Goal: Transaction & Acquisition: Subscribe to service/newsletter

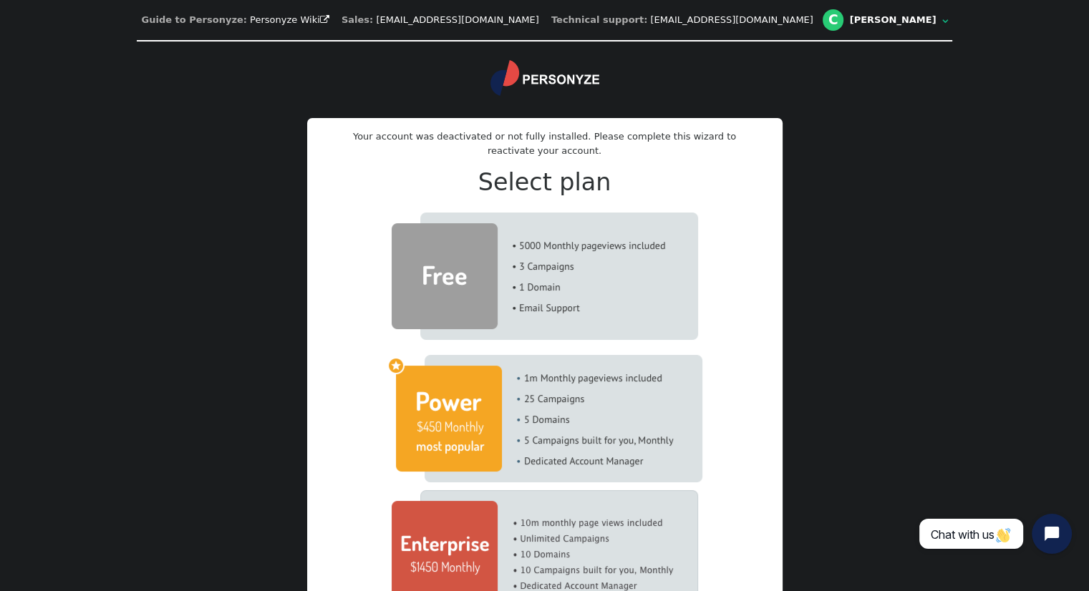
click at [460, 269] on img at bounding box center [544, 276] width 306 height 127
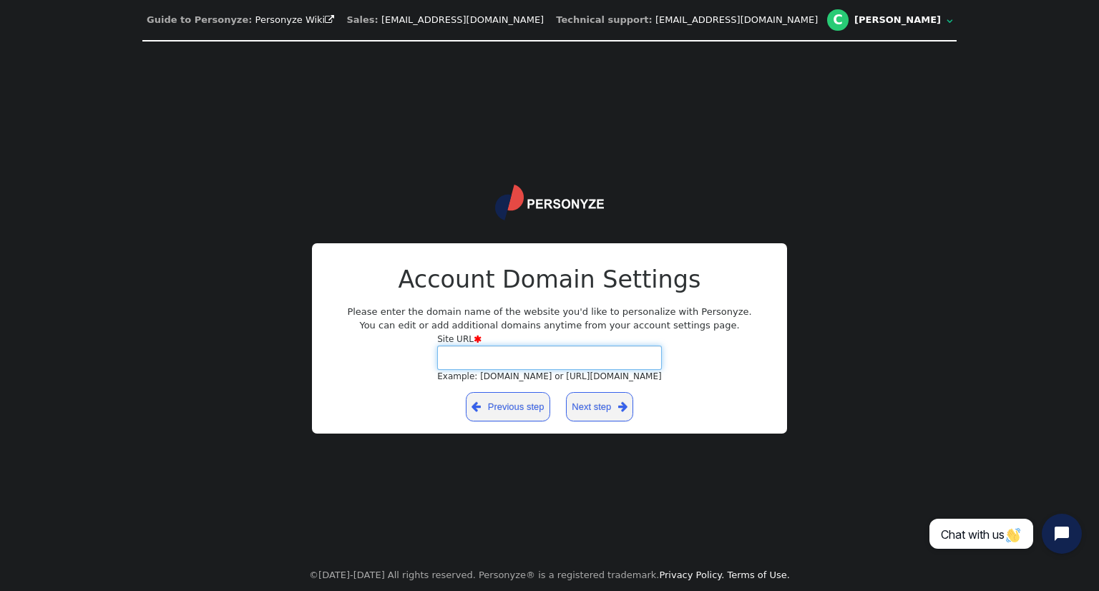
click at [505, 361] on input "Site URL  Example: [DOMAIN_NAME] or [URL][DOMAIN_NAME]" at bounding box center [549, 358] width 225 height 24
type input "m"
type input "[DOMAIN_NAME]"
click at [600, 410] on link "Next step " at bounding box center [600, 406] width 68 height 29
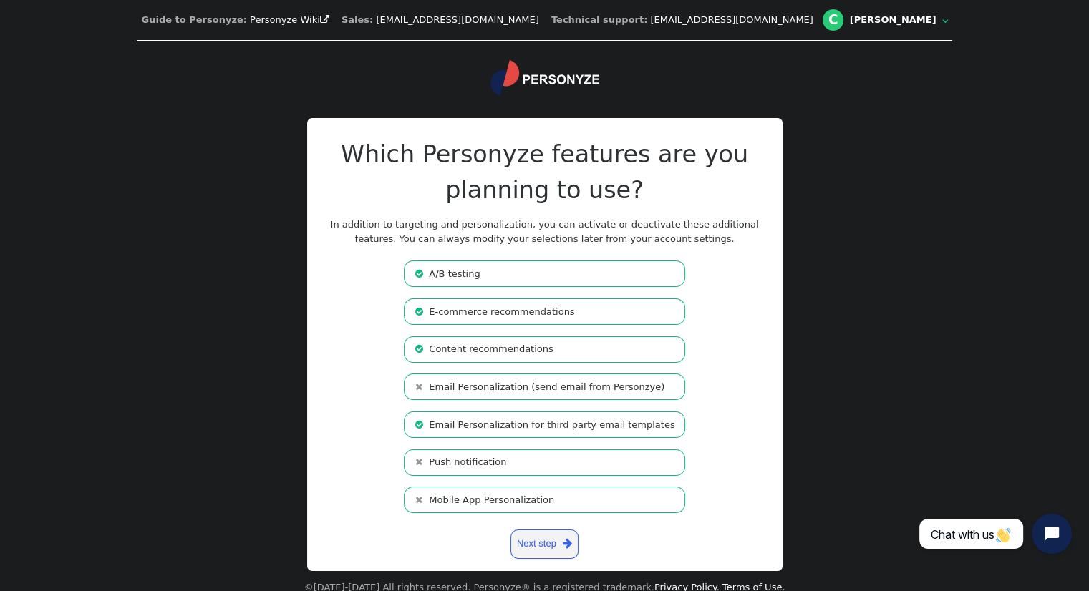
scroll to position [13, 0]
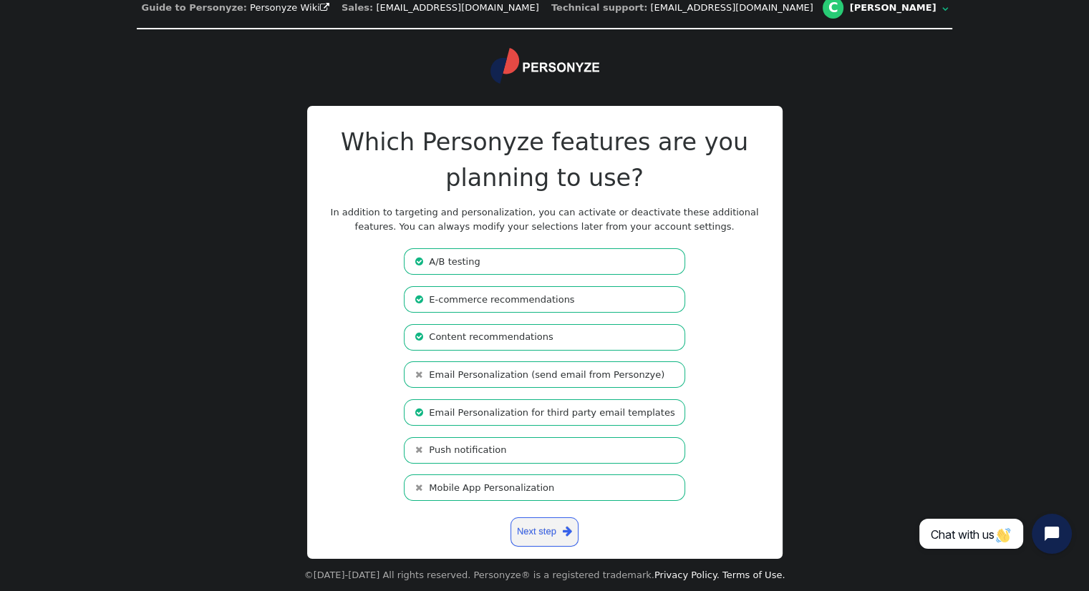
click at [555, 527] on link "Next step " at bounding box center [544, 531] width 68 height 29
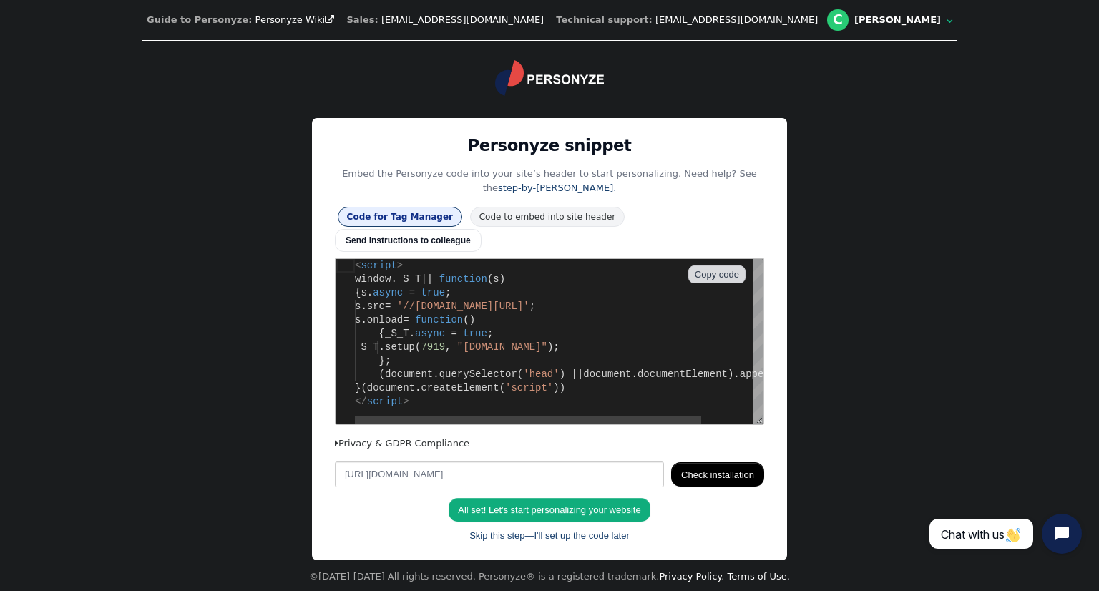
scroll to position [0, 0]
click at [432, 400] on div "</ script >" at bounding box center [589, 402] width 468 height 14
type textarea "<script> window._S_T || function(s) { s.async = true; s.src = '//counter.person…"
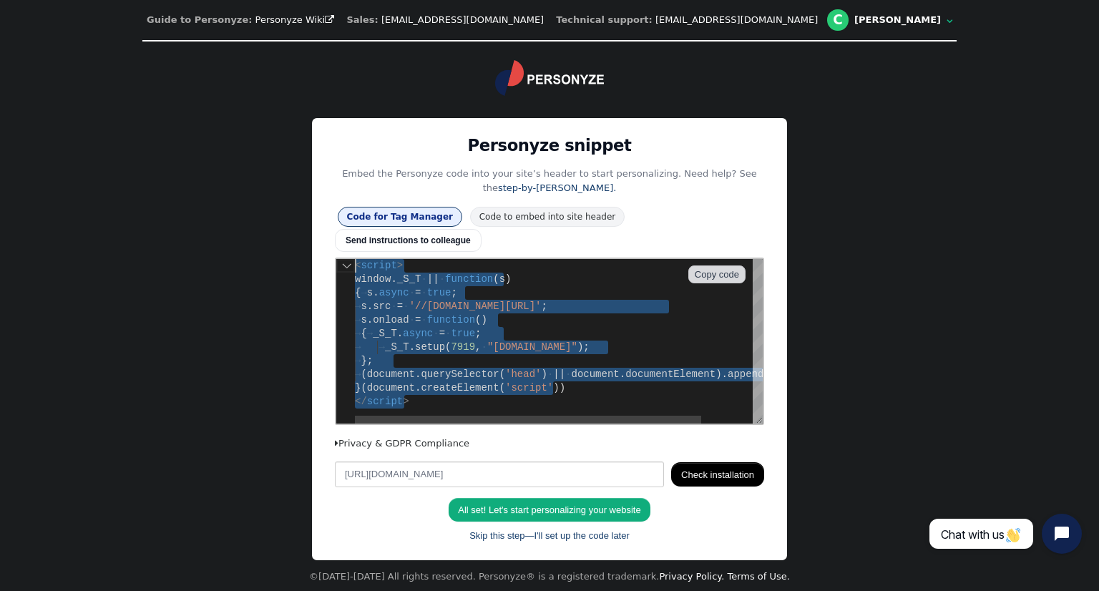
drag, startPoint x: 432, startPoint y: 400, endPoint x: 345, endPoint y: 261, distance: 164.2
click at [699, 466] on button "Check installation" at bounding box center [717, 474] width 93 height 24
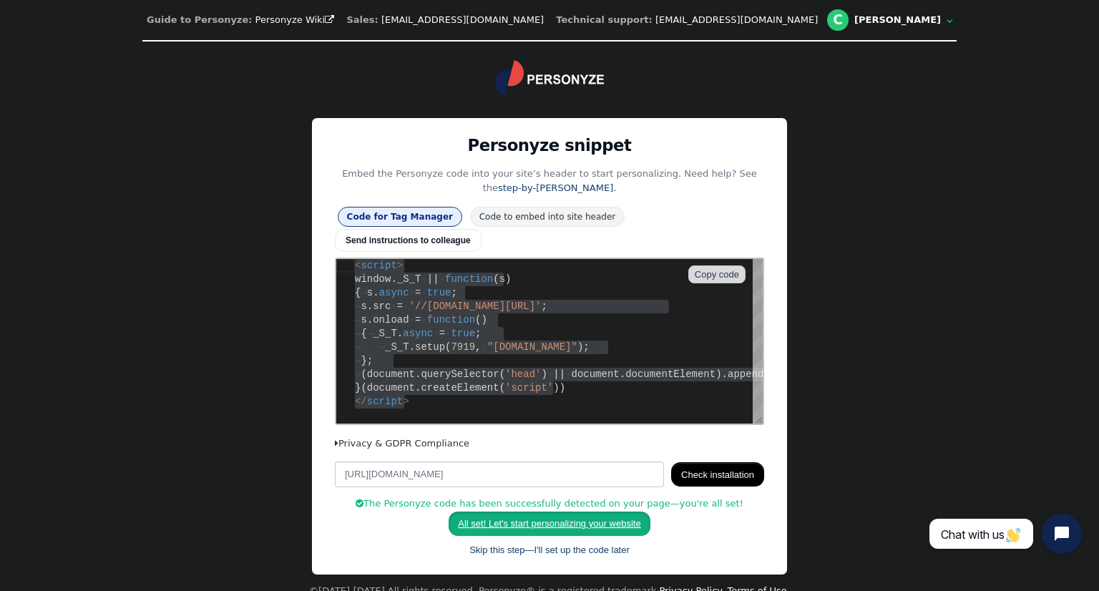
click at [573, 512] on link "All set! Let's start personalizing your website" at bounding box center [549, 524] width 201 height 24
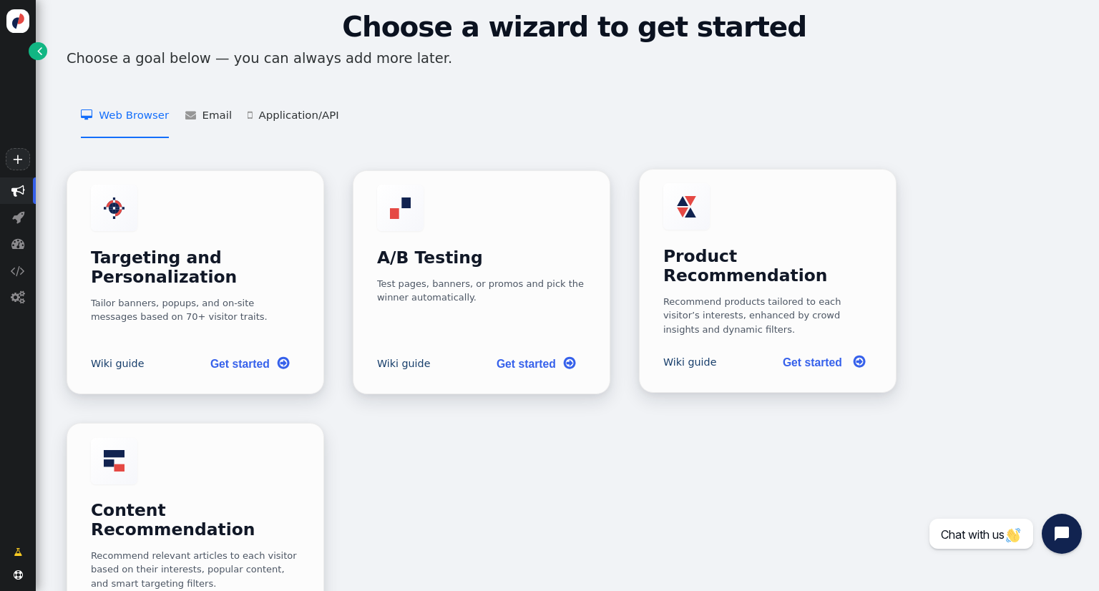
click at [807, 349] on link "Get started " at bounding box center [823, 362] width 102 height 29
